Goal: Go to known website: Access a specific website the user already knows

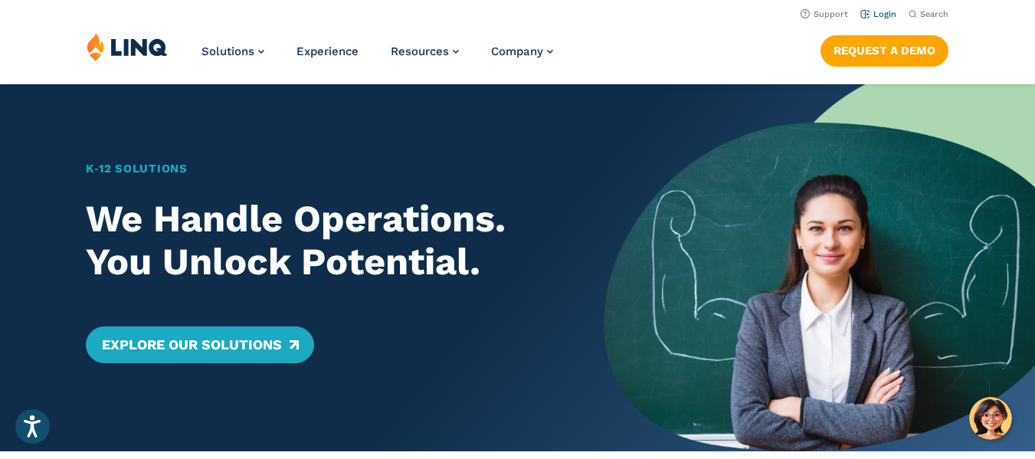
click at [881, 11] on link "Login" at bounding box center [878, 14] width 36 height 10
